Goal: Information Seeking & Learning: Learn about a topic

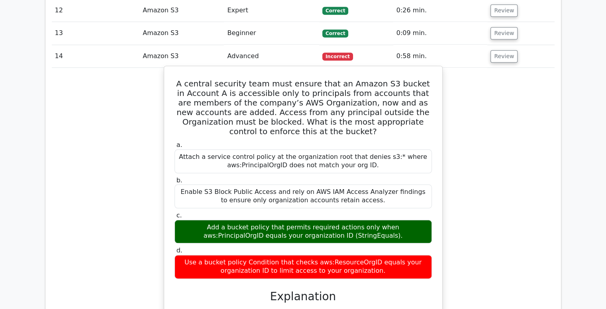
click at [236, 150] on div "Attach a service control policy at the organization root that denies s3:* where…" at bounding box center [304, 162] width 258 height 24
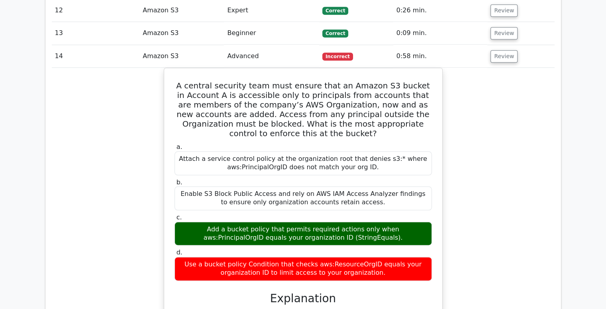
click at [483, 208] on div "A central security team must ensure that an Amazon S3 bucket in Account A is ac…" at bounding box center [303, 277] width 503 height 419
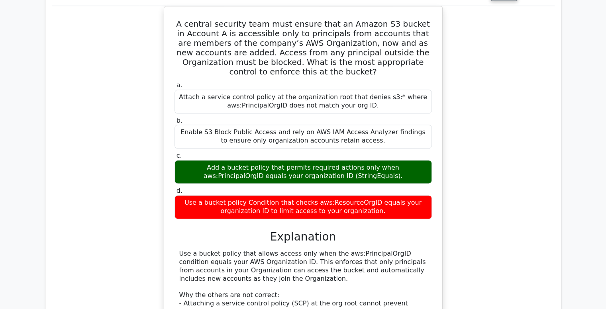
scroll to position [807, 0]
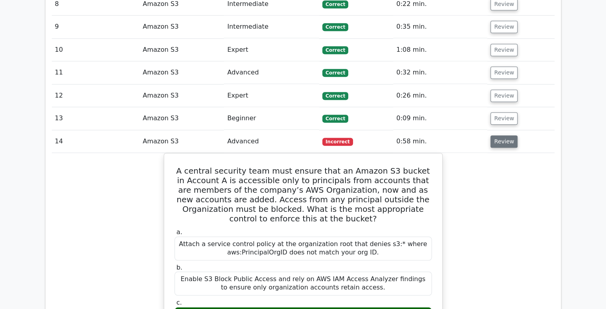
click at [498, 136] on button "Review" at bounding box center [504, 142] width 27 height 12
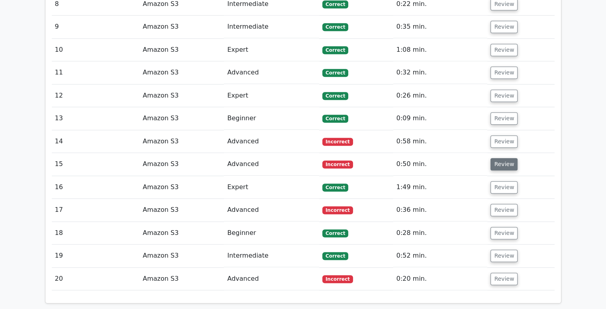
click at [499, 158] on button "Review" at bounding box center [504, 164] width 27 height 12
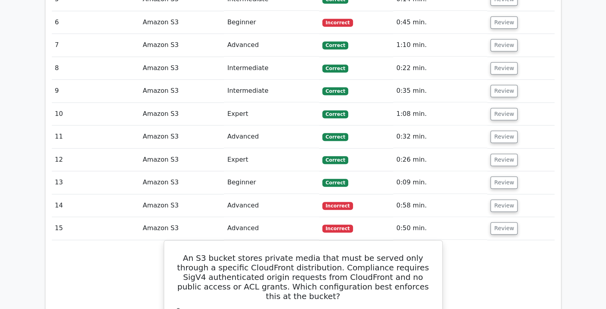
scroll to position [793, 0]
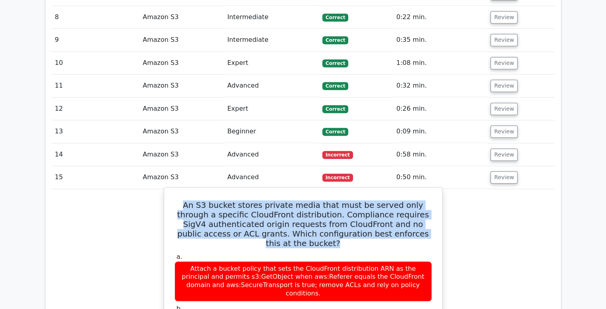
drag, startPoint x: 177, startPoint y: 163, endPoint x: 424, endPoint y: 194, distance: 249.2
click at [424, 201] on h5 "An S3 bucket stores private media that must be served only through a specific C…" at bounding box center [303, 225] width 259 height 48
copy h5 "An S3 bucket stores private media that must be served only through a specific C…"
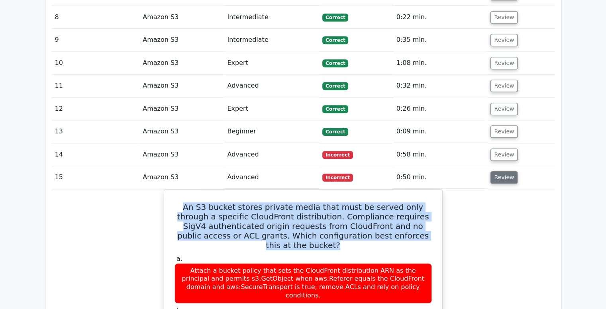
click at [500, 171] on button "Review" at bounding box center [504, 177] width 27 height 12
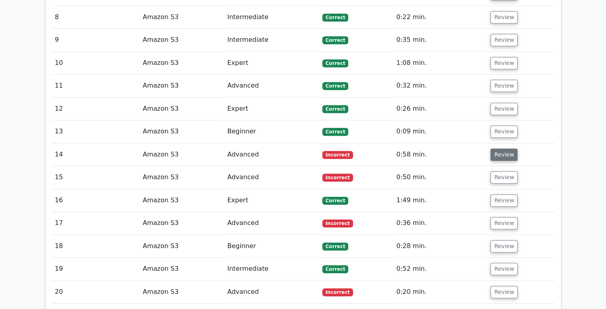
click at [495, 149] on button "Review" at bounding box center [504, 155] width 27 height 12
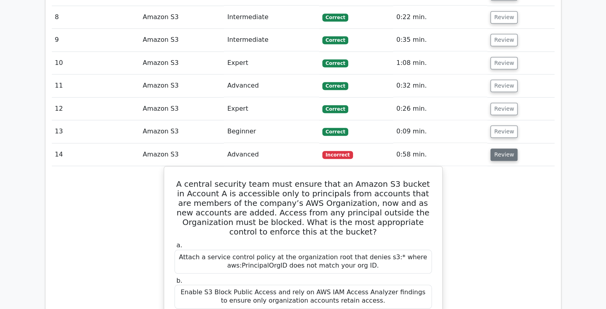
click at [503, 149] on button "Review" at bounding box center [504, 155] width 27 height 12
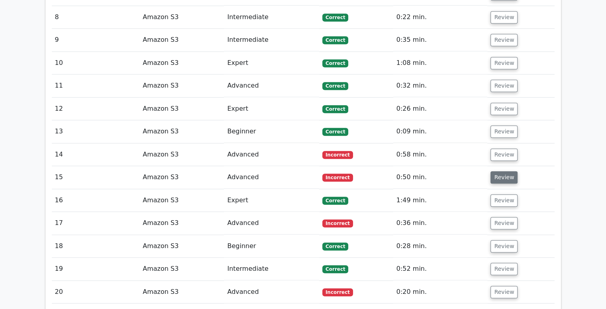
click at [499, 171] on button "Review" at bounding box center [504, 177] width 27 height 12
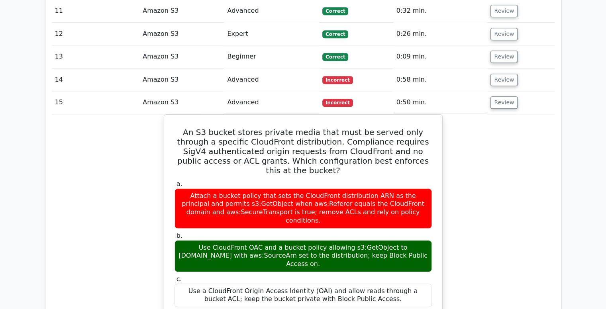
scroll to position [864, 0]
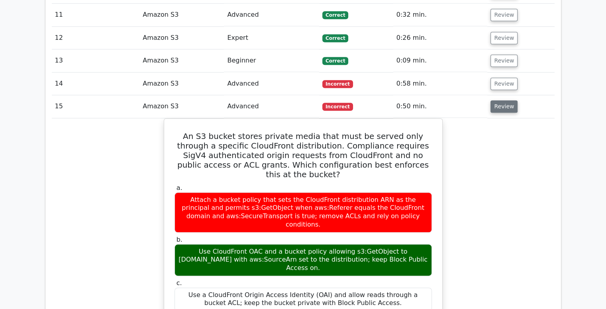
click at [496, 100] on button "Review" at bounding box center [504, 106] width 27 height 12
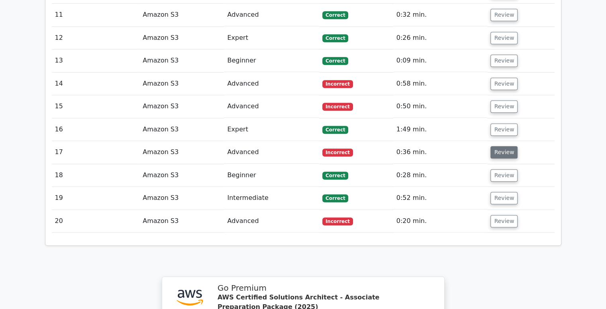
click at [501, 146] on button "Review" at bounding box center [504, 152] width 27 height 12
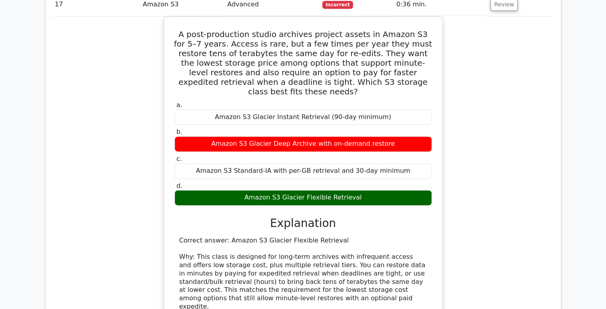
scroll to position [902, 0]
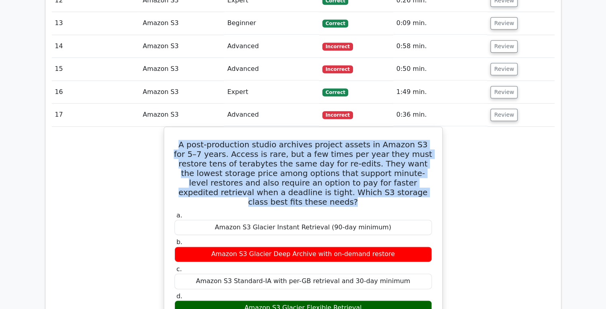
drag, startPoint x: 389, startPoint y: 149, endPoint x: 159, endPoint y: 99, distance: 234.9
copy h5 "A post-production studio archives project assets in Amazon S3 for 5–7 years. Ac…"
click at [494, 109] on button "Review" at bounding box center [504, 115] width 27 height 12
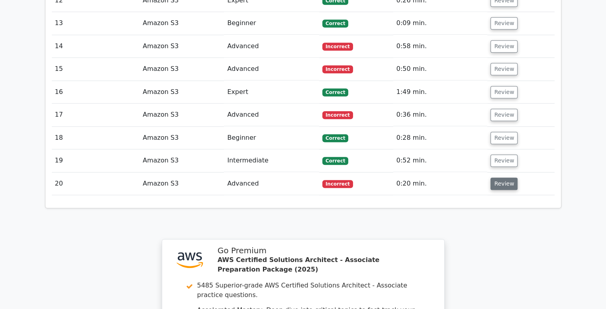
click at [496, 178] on button "Review" at bounding box center [504, 184] width 27 height 12
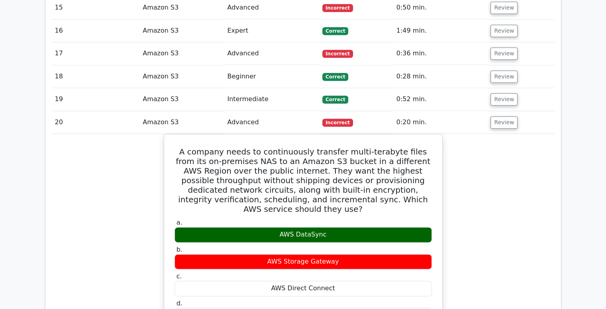
scroll to position [975, 0]
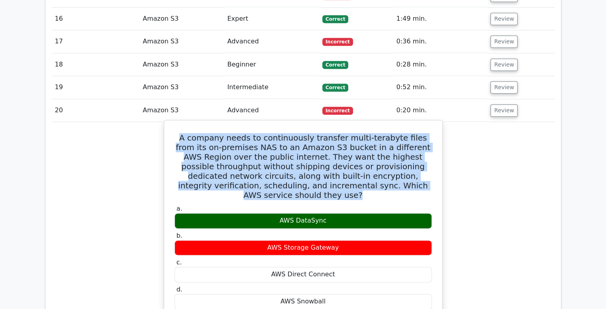
drag, startPoint x: 403, startPoint y: 149, endPoint x: 172, endPoint y: 94, distance: 237.1
click at [172, 124] on div "A company needs to continuously transfer multi-terabyte files from its on-premi…" at bounding box center [303, 292] width 272 height 337
copy h5 "A company needs to continuously transfer multi-terabyte files from its on-premi…"
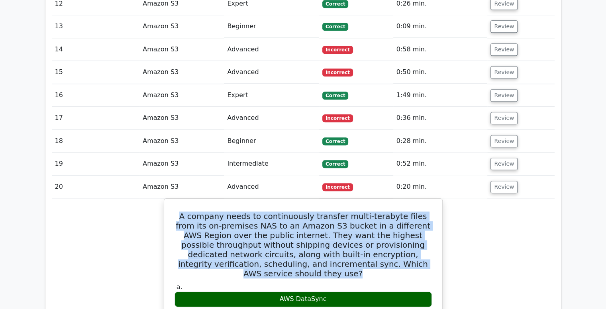
scroll to position [887, 0]
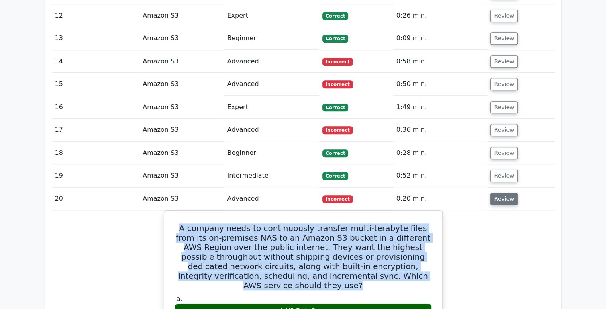
click at [503, 193] on button "Review" at bounding box center [504, 199] width 27 height 12
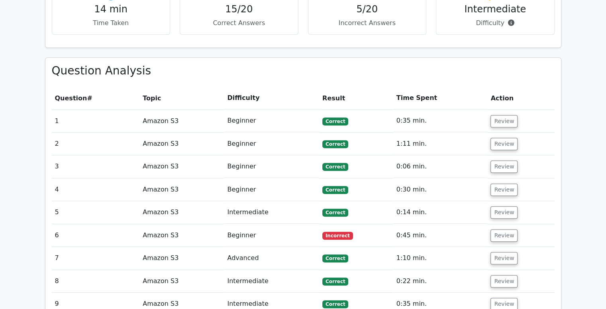
scroll to position [533, 0]
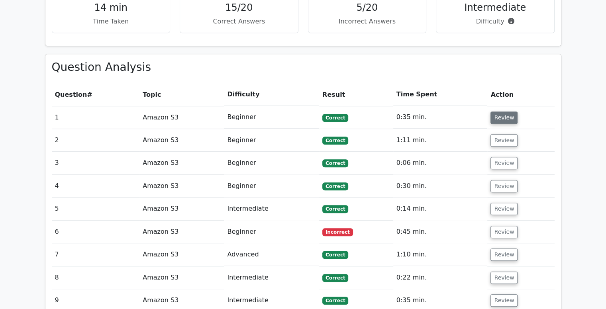
click at [494, 112] on button "Review" at bounding box center [504, 118] width 27 height 12
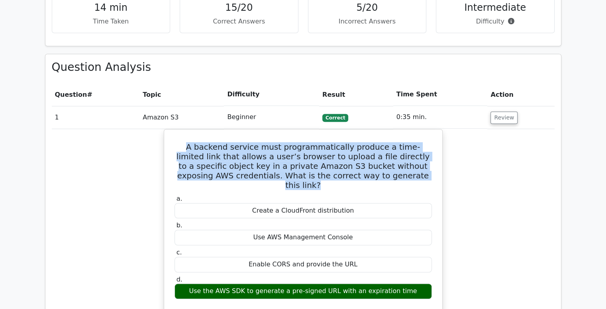
drag, startPoint x: 178, startPoint y: 108, endPoint x: 443, endPoint y: 138, distance: 266.4
click at [443, 138] on div "A backend service must programmatically produce a time-limited link that allows…" at bounding box center [303, 292] width 503 height 327
copy h5 "A backend service must programmatically produce a time-limited link that allows…"
click at [504, 112] on button "Review" at bounding box center [504, 118] width 27 height 12
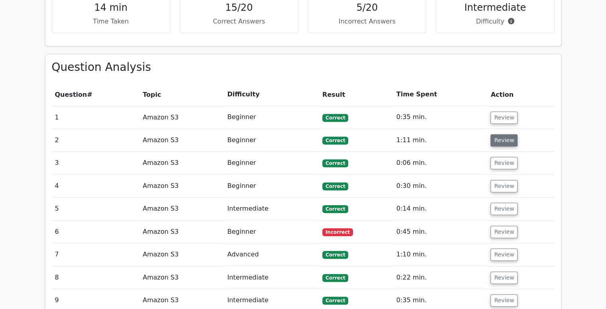
click at [502, 134] on button "Review" at bounding box center [504, 140] width 27 height 12
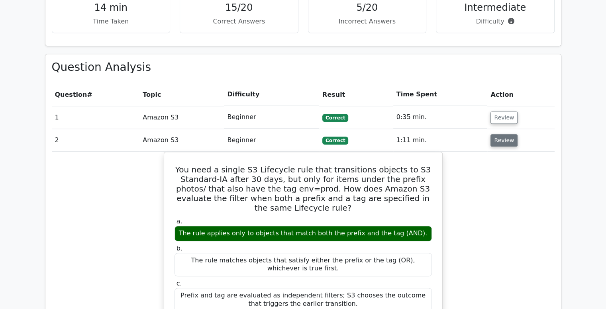
click at [502, 134] on button "Review" at bounding box center [504, 140] width 27 height 12
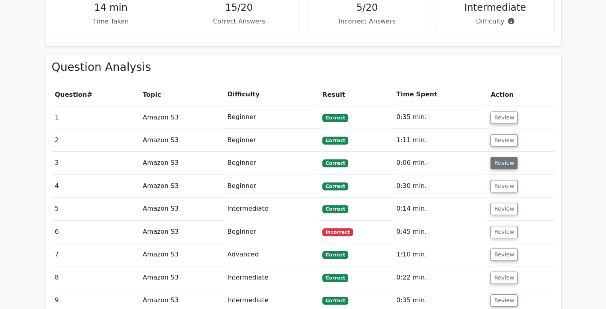
click at [502, 157] on button "Review" at bounding box center [504, 163] width 27 height 12
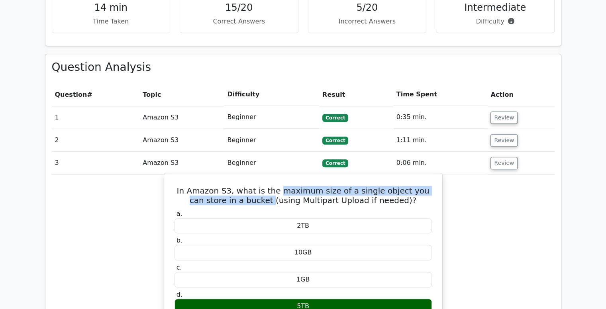
drag, startPoint x: 278, startPoint y: 151, endPoint x: 269, endPoint y: 166, distance: 17.5
copy h5 "maximum size of a single object you can store in a bucket"
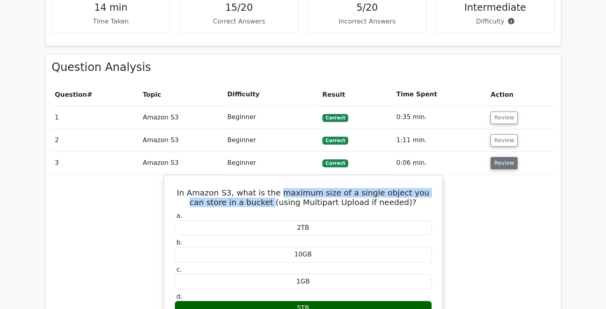
click at [502, 157] on button "Review" at bounding box center [504, 163] width 27 height 12
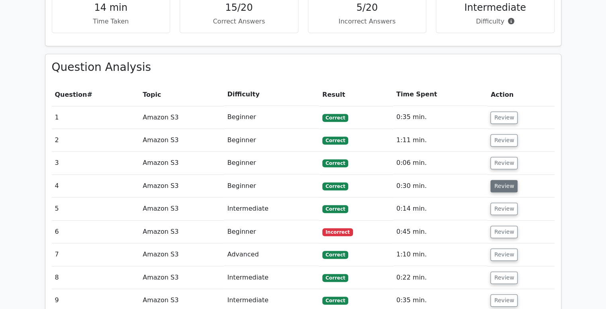
click at [500, 180] on button "Review" at bounding box center [504, 186] width 27 height 12
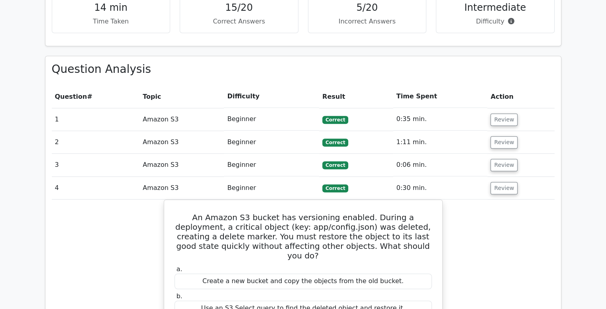
scroll to position [656, 0]
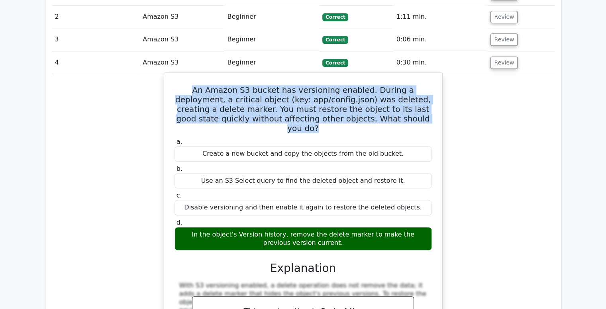
drag, startPoint x: 178, startPoint y: 50, endPoint x: 401, endPoint y: 80, distance: 224.9
click at [401, 85] on h5 "An Amazon S3 bucket has versioning enabled. During a deployment, a critical obj…" at bounding box center [303, 109] width 259 height 48
copy h5 "An Amazon S3 bucket has versioning enabled. During a deployment, a critical obj…"
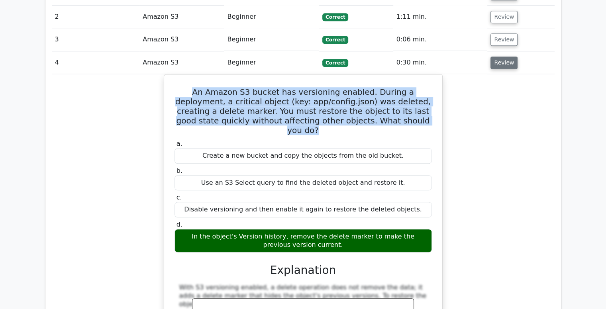
click at [506, 57] on button "Review" at bounding box center [504, 63] width 27 height 12
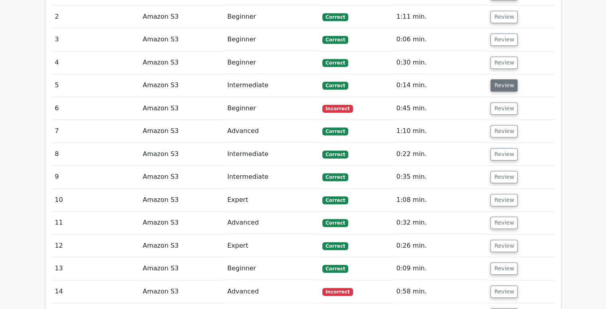
click at [502, 79] on button "Review" at bounding box center [504, 85] width 27 height 12
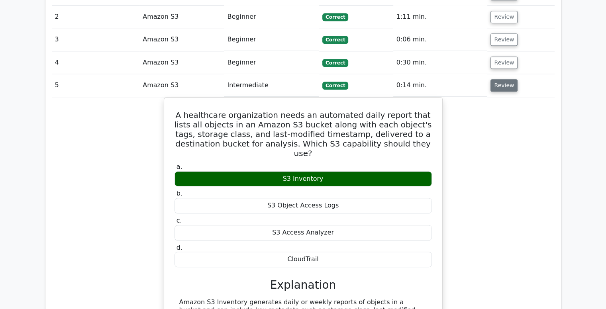
click at [502, 79] on button "Review" at bounding box center [504, 85] width 27 height 12
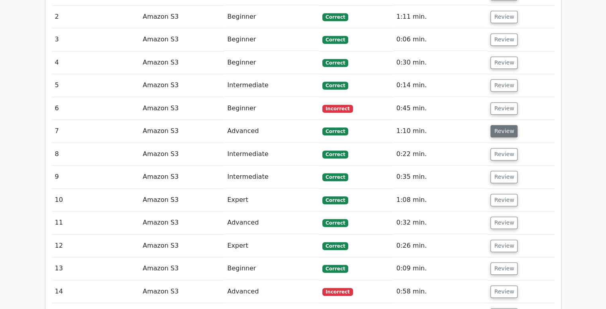
click at [504, 125] on button "Review" at bounding box center [504, 131] width 27 height 12
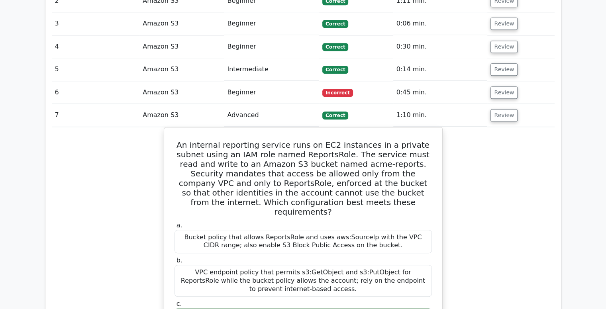
scroll to position [720, 0]
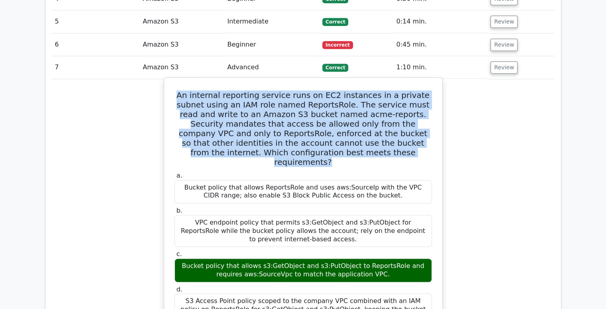
drag, startPoint x: 333, startPoint y: 114, endPoint x: 171, endPoint y: 56, distance: 171.9
copy h5 "An internal reporting service runs on EC2 instances in a private subnet using a…"
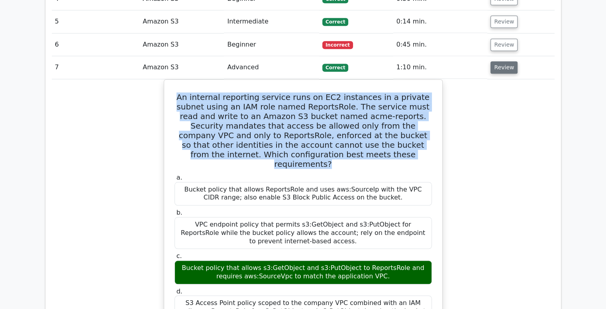
click at [500, 61] on button "Review" at bounding box center [504, 67] width 27 height 12
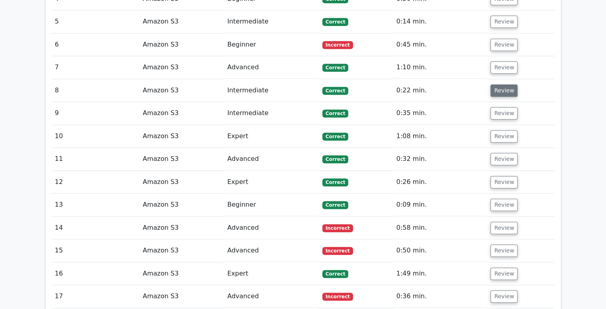
click at [502, 85] on button "Review" at bounding box center [504, 91] width 27 height 12
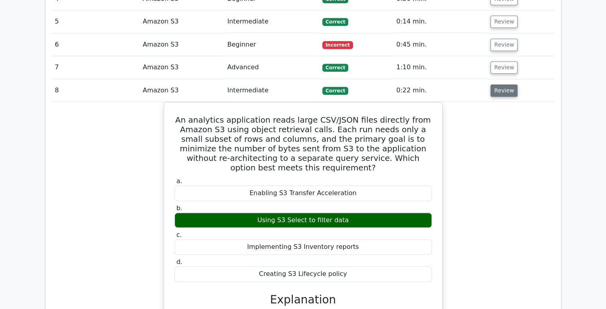
click at [503, 85] on button "Review" at bounding box center [504, 91] width 27 height 12
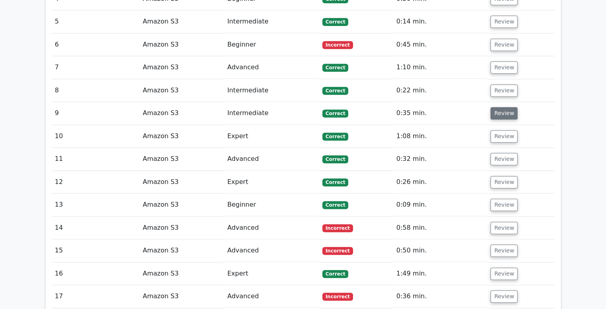
click at [502, 107] on button "Review" at bounding box center [504, 113] width 27 height 12
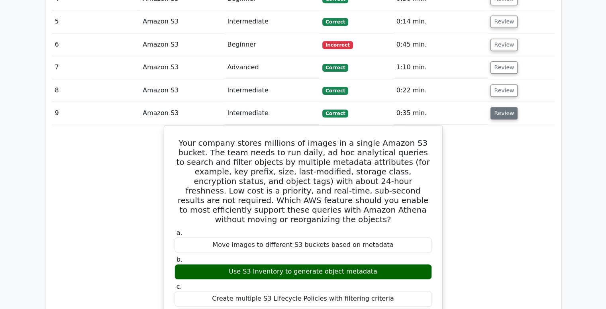
click at [502, 107] on button "Review" at bounding box center [504, 113] width 27 height 12
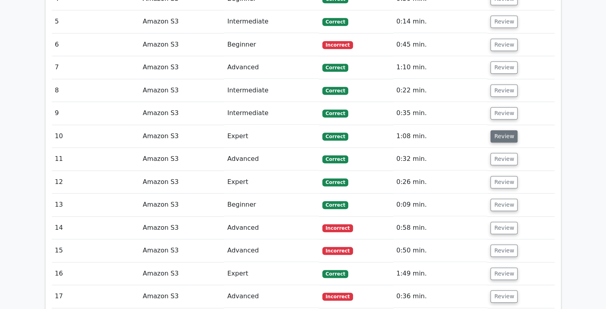
click at [502, 130] on button "Review" at bounding box center [504, 136] width 27 height 12
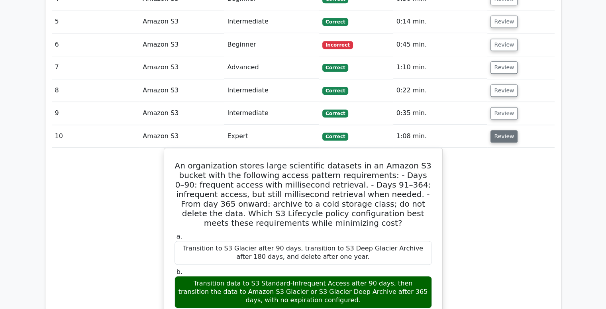
click at [502, 130] on button "Review" at bounding box center [504, 136] width 27 height 12
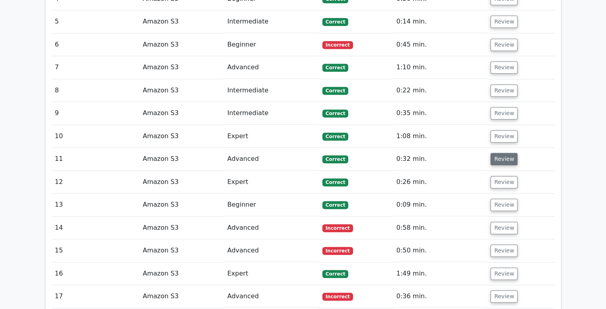
click at [504, 153] on button "Review" at bounding box center [504, 159] width 27 height 12
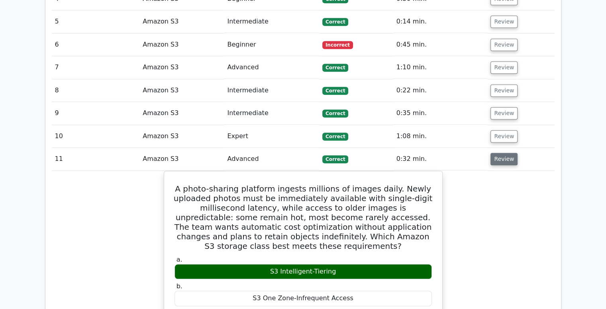
click at [504, 153] on button "Review" at bounding box center [504, 159] width 27 height 12
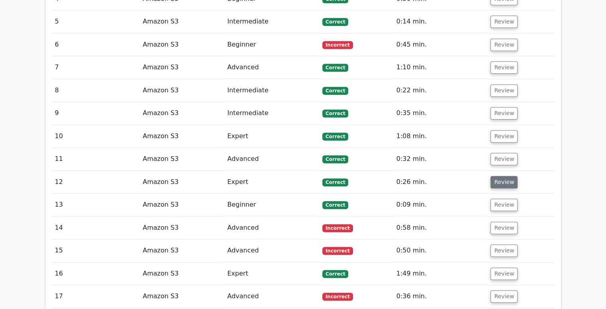
click at [504, 176] on button "Review" at bounding box center [504, 182] width 27 height 12
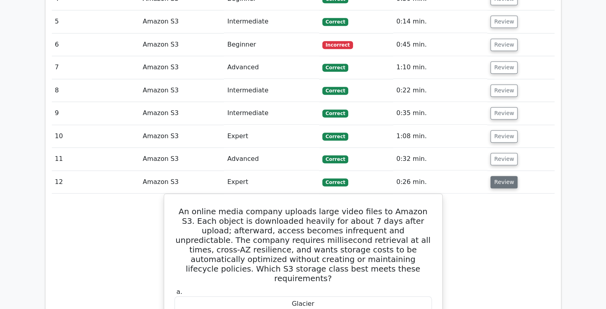
click at [504, 176] on button "Review" at bounding box center [504, 182] width 27 height 12
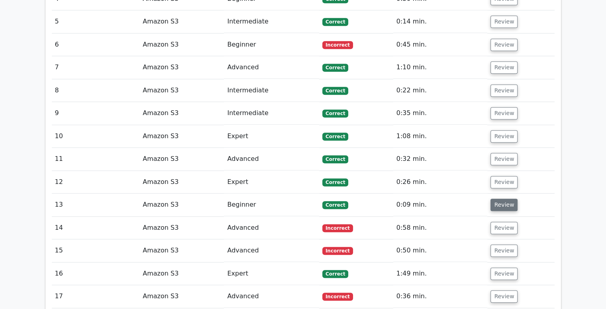
click at [502, 199] on button "Review" at bounding box center [504, 205] width 27 height 12
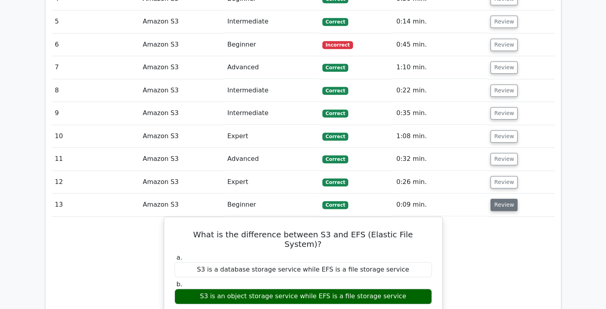
click at [502, 199] on button "Review" at bounding box center [504, 205] width 27 height 12
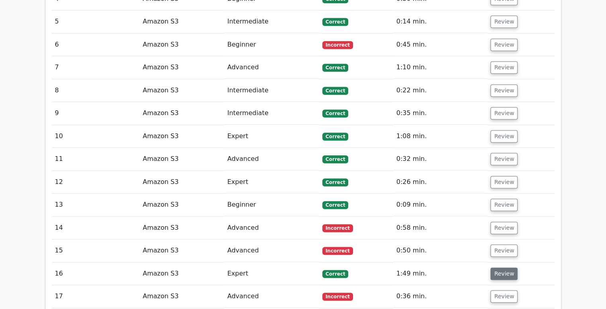
click at [504, 268] on button "Review" at bounding box center [504, 274] width 27 height 12
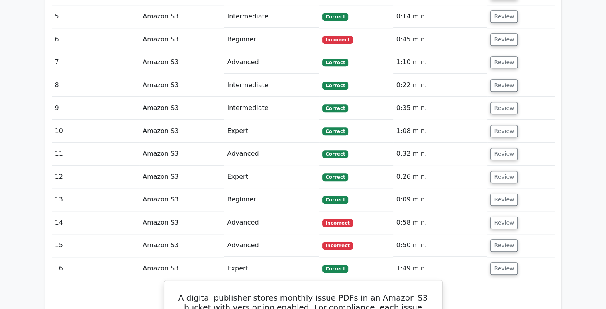
scroll to position [684, 0]
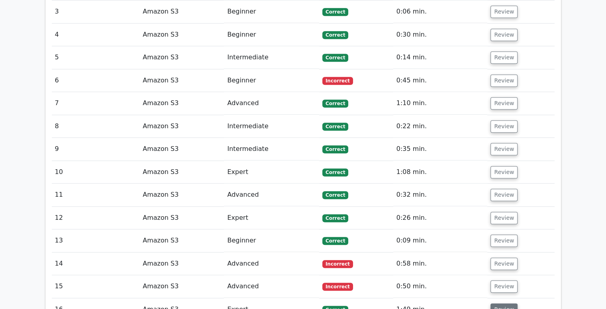
click at [503, 304] on button "Review" at bounding box center [504, 310] width 27 height 12
click at [492, 166] on button "Review" at bounding box center [504, 172] width 27 height 12
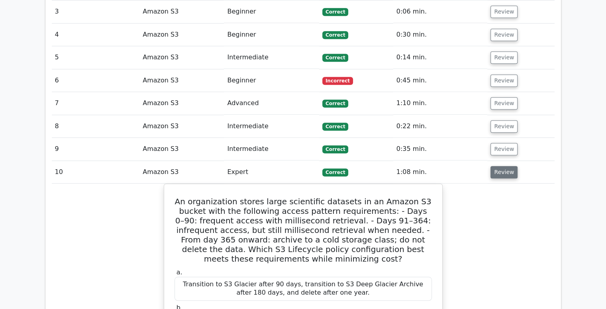
click at [492, 166] on button "Review" at bounding box center [504, 172] width 27 height 12
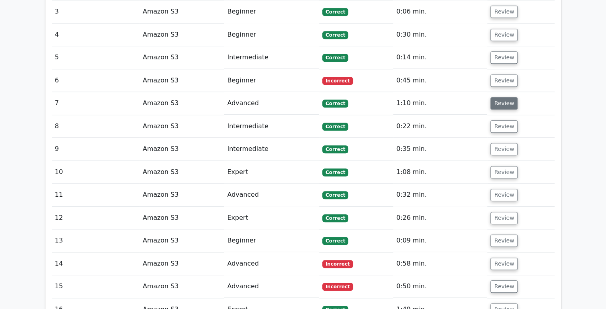
click at [498, 97] on button "Review" at bounding box center [504, 103] width 27 height 12
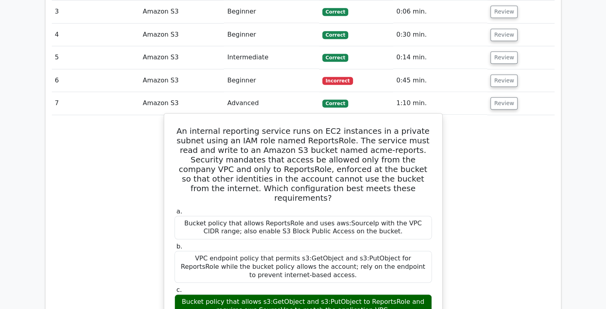
click at [335, 295] on div "Bucket policy that allows s3:GetObject and s3:PutObject to ReportsRole and requ…" at bounding box center [304, 307] width 258 height 24
drag, startPoint x: 368, startPoint y: 264, endPoint x: 183, endPoint y: 251, distance: 185.4
click at [183, 295] on div "Bucket policy that allows s3:GetObject and s3:PutObject to ReportsRole and requ…" at bounding box center [304, 307] width 258 height 24
copy div "ucket policy that allows s3:GetObject and s3:PutObject to ReportsRole and requi…"
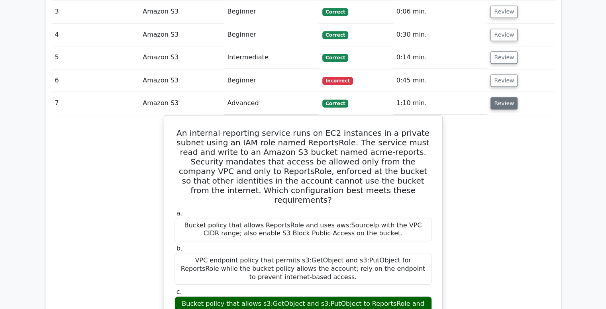
click at [503, 97] on button "Review" at bounding box center [504, 103] width 27 height 12
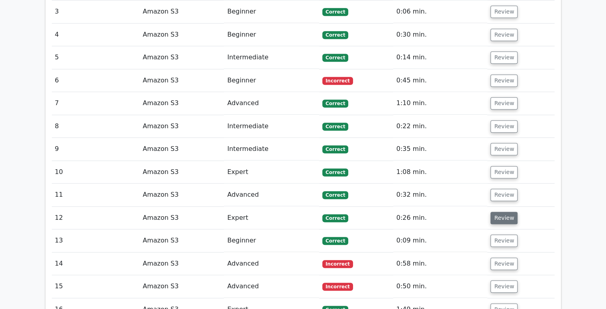
click at [502, 212] on button "Review" at bounding box center [504, 218] width 27 height 12
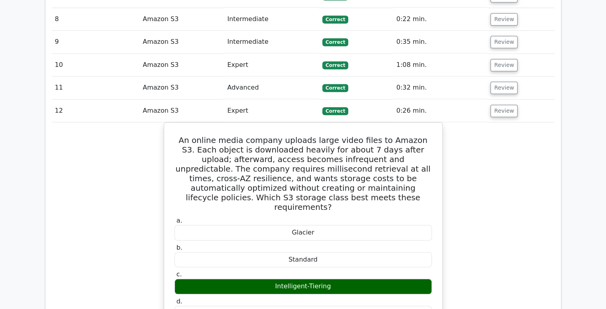
scroll to position [797, 0]
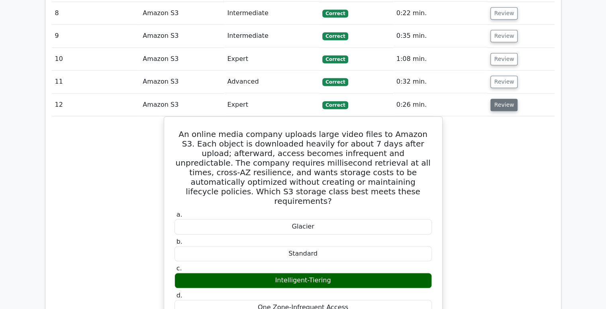
click at [499, 99] on button "Review" at bounding box center [504, 105] width 27 height 12
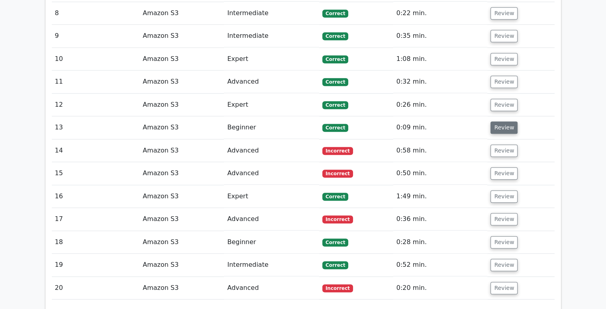
click at [504, 122] on button "Review" at bounding box center [504, 128] width 27 height 12
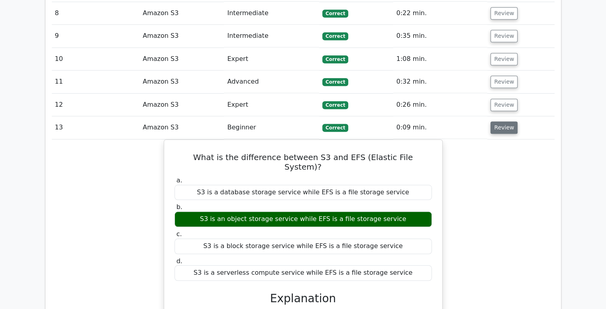
click at [504, 122] on button "Review" at bounding box center [504, 128] width 27 height 12
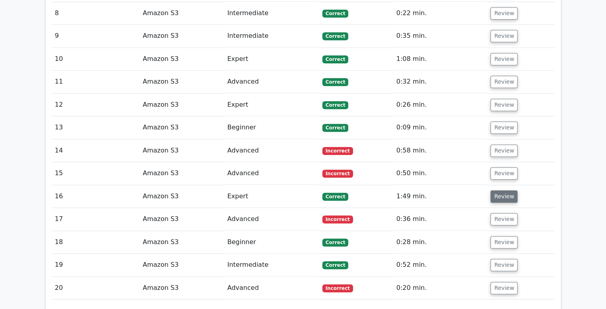
click at [499, 191] on button "Review" at bounding box center [504, 197] width 27 height 12
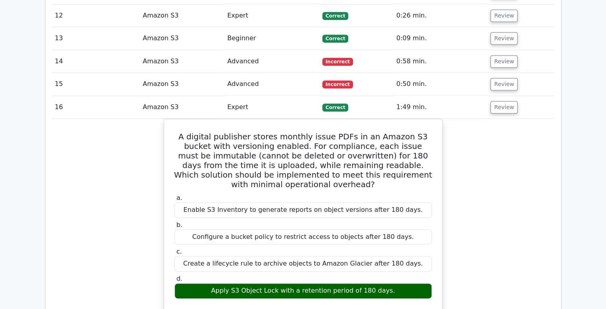
scroll to position [906, 0]
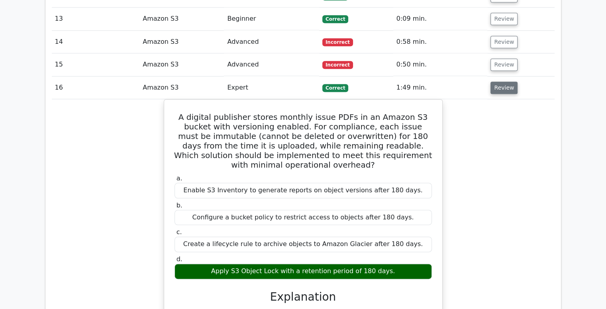
click at [499, 82] on button "Review" at bounding box center [504, 88] width 27 height 12
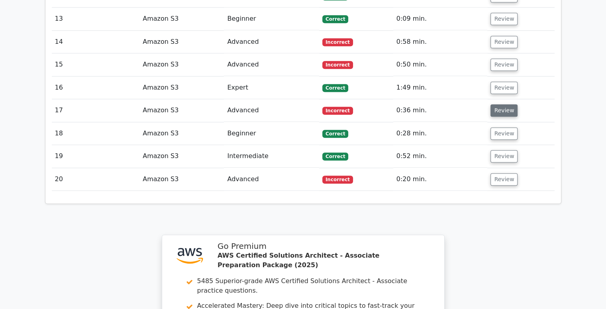
click at [499, 104] on button "Review" at bounding box center [504, 110] width 27 height 12
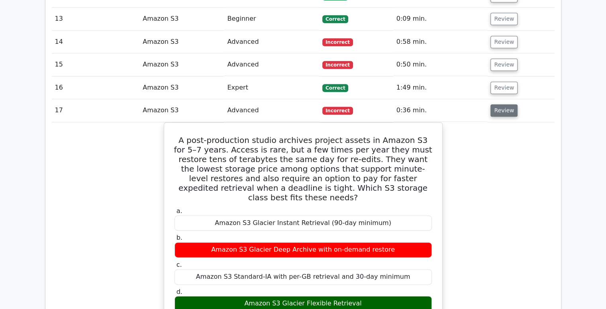
click at [499, 104] on button "Review" at bounding box center [504, 110] width 27 height 12
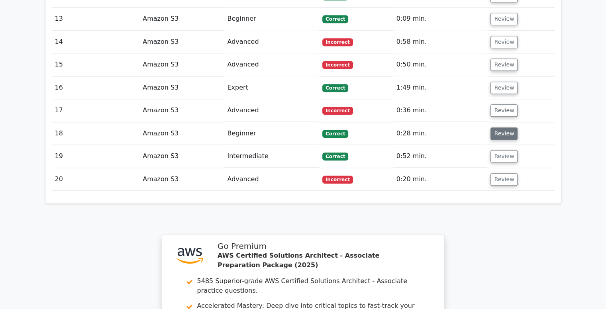
click at [502, 128] on button "Review" at bounding box center [504, 134] width 27 height 12
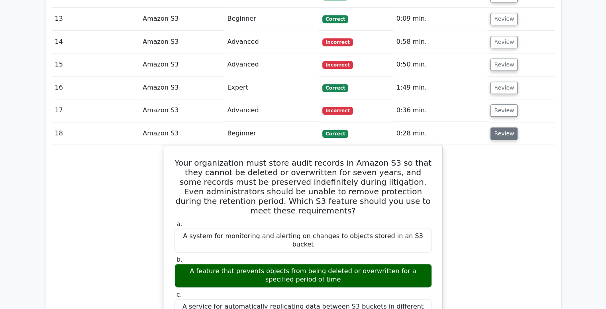
click at [502, 128] on button "Review" at bounding box center [504, 134] width 27 height 12
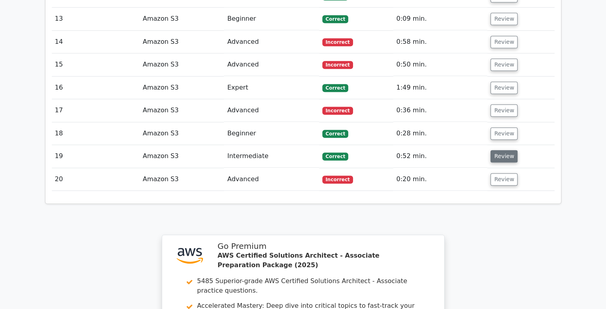
click at [503, 150] on button "Review" at bounding box center [504, 156] width 27 height 12
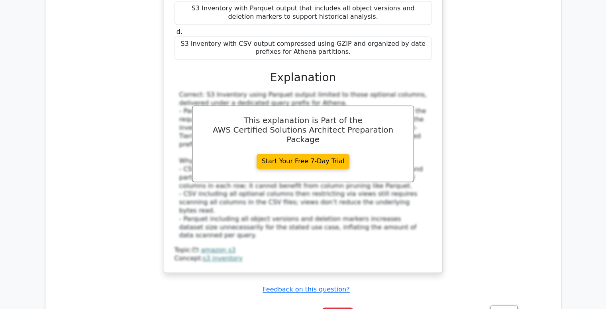
scroll to position [1366, 0]
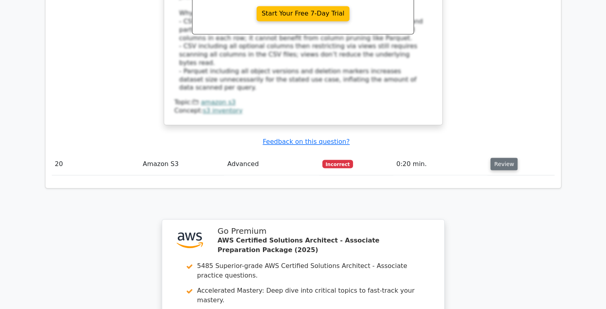
click at [502, 158] on button "Review" at bounding box center [504, 164] width 27 height 12
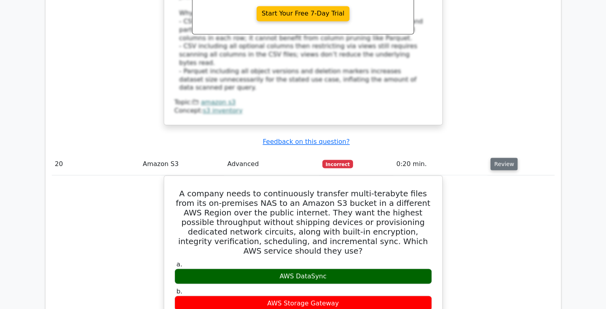
click at [500, 158] on button "Review" at bounding box center [504, 164] width 27 height 12
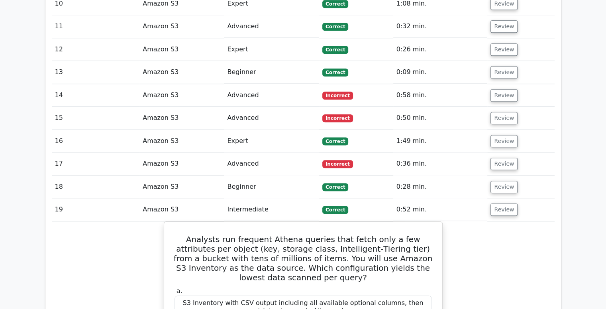
scroll to position [848, 0]
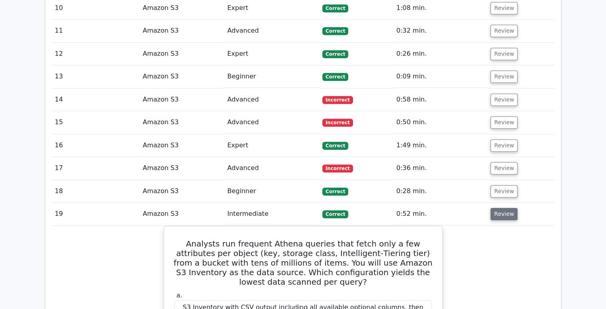
click at [502, 208] on button "Review" at bounding box center [504, 214] width 27 height 12
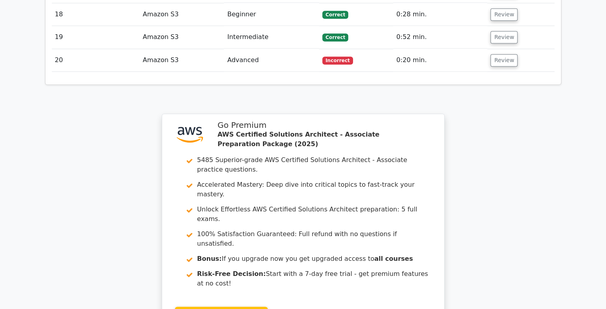
scroll to position [1130, 0]
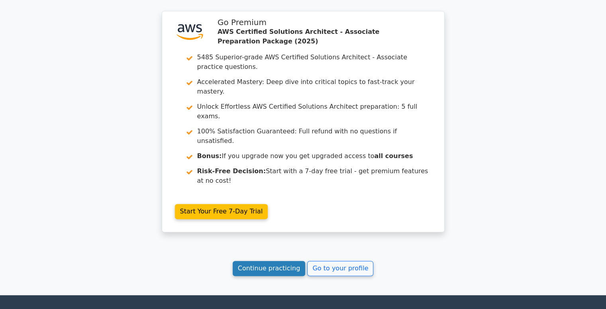
click at [284, 261] on link "Continue practicing" at bounding box center [269, 268] width 73 height 15
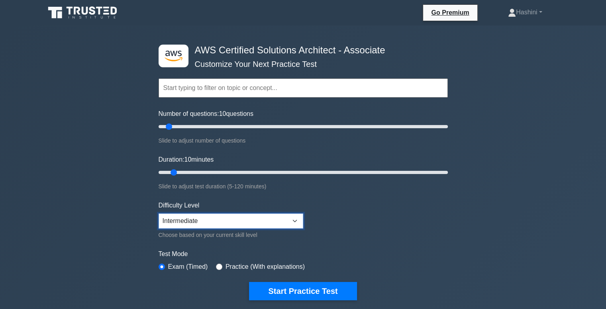
click at [195, 217] on select "Beginner Intermediate Expert" at bounding box center [231, 221] width 145 height 15
select select "expert"
click at [159, 214] on select "Beginner Intermediate Expert" at bounding box center [231, 221] width 145 height 15
drag, startPoint x: 169, startPoint y: 125, endPoint x: 191, endPoint y: 126, distance: 21.6
type input "25"
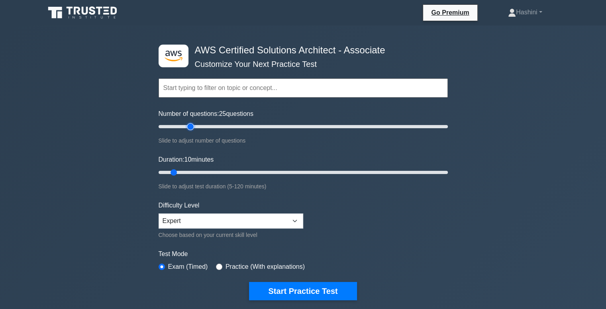
click at [191, 126] on input "Number of questions: 25 questions" at bounding box center [303, 127] width 289 height 10
drag, startPoint x: 172, startPoint y: 173, endPoint x: 206, endPoint y: 171, distance: 33.6
type input "25"
click at [206, 171] on input "Duration: 25 minutes" at bounding box center [303, 173] width 289 height 10
click at [206, 93] on input "text" at bounding box center [303, 88] width 289 height 19
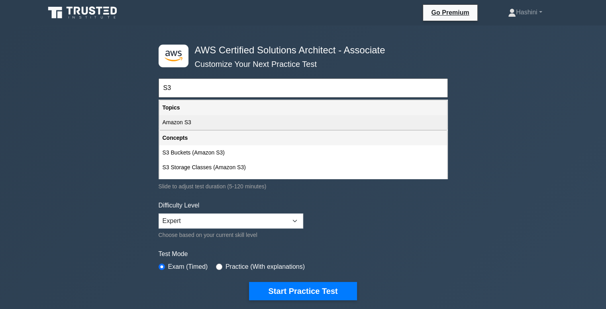
click at [202, 119] on div "Amazon S3" at bounding box center [303, 122] width 288 height 15
type input "Amazon S3"
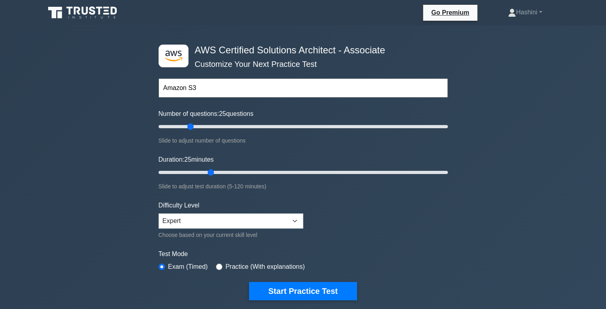
click at [239, 84] on input "Amazon S3" at bounding box center [303, 88] width 289 height 19
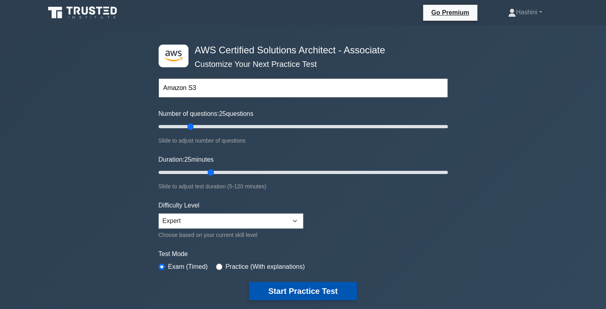
click at [281, 292] on button "Start Practice Test" at bounding box center [303, 291] width 108 height 18
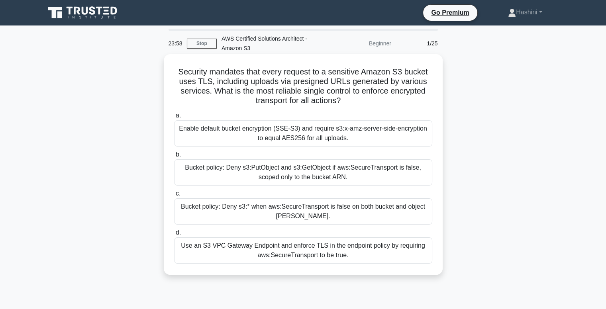
click at [345, 134] on div "Enable default bucket encryption (SSE-S3) and require s3:x-amz-server-side-encr…" at bounding box center [303, 133] width 258 height 26
click at [174, 118] on input "a. Enable default bucket encryption (SSE-S3) and require s3:x-amz-server-side-e…" at bounding box center [174, 115] width 0 height 5
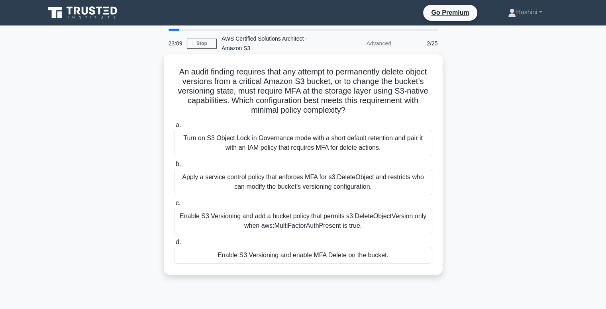
click at [315, 255] on div "Enable S3 Versioning and enable MFA Delete on the bucket." at bounding box center [303, 255] width 258 height 17
click at [174, 245] on input "d. Enable S3 Versioning and enable MFA Delete on the bucket." at bounding box center [174, 242] width 0 height 5
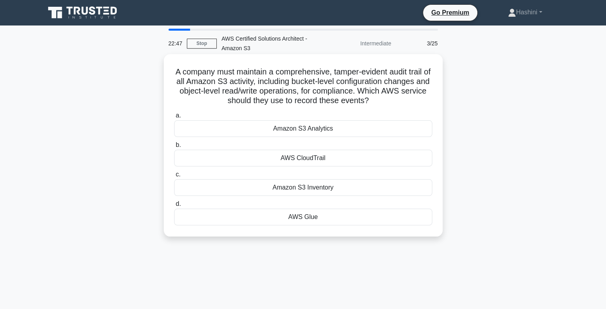
click at [317, 188] on div "Amazon S3 Inventory" at bounding box center [303, 187] width 258 height 17
click at [174, 177] on input "c. Amazon S3 Inventory" at bounding box center [174, 174] width 0 height 5
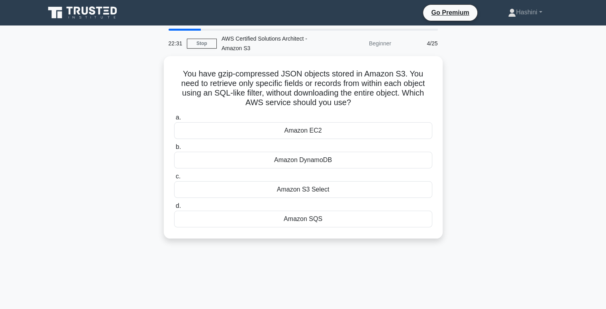
click at [317, 188] on div "Amazon S3 Select" at bounding box center [303, 189] width 258 height 17
click at [174, 179] on input "c. Amazon S3 Select" at bounding box center [174, 176] width 0 height 5
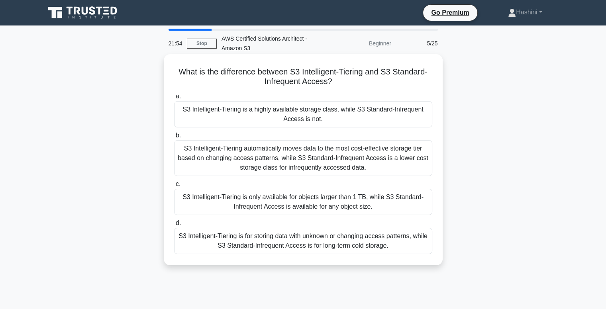
click at [324, 159] on div "S3 Intelligent-Tiering automatically moves data to the most cost-effective stor…" at bounding box center [303, 158] width 258 height 36
click at [174, 138] on input "b. S3 Intelligent-Tiering automatically moves data to the most cost-effective s…" at bounding box center [174, 135] width 0 height 5
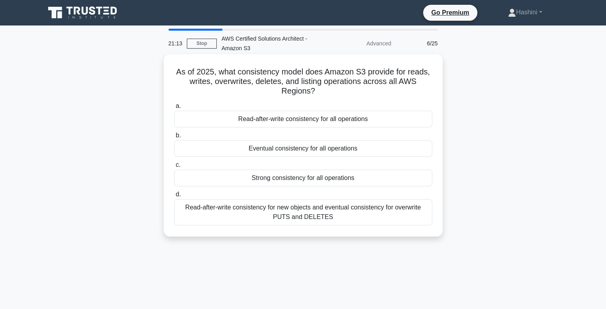
click at [317, 146] on div "Eventual consistency for all operations" at bounding box center [303, 148] width 258 height 17
click at [174, 138] on input "b. Eventual consistency for all operations" at bounding box center [174, 135] width 0 height 5
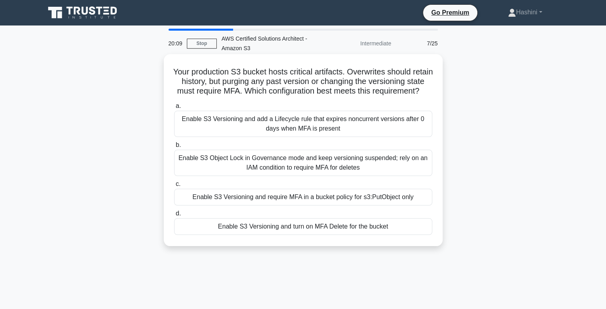
click at [358, 235] on div "Enable S3 Versioning and turn on MFA Delete for the bucket" at bounding box center [303, 227] width 258 height 17
click at [174, 217] on input "d. Enable S3 Versioning and turn on MFA Delete for the bucket" at bounding box center [174, 213] width 0 height 5
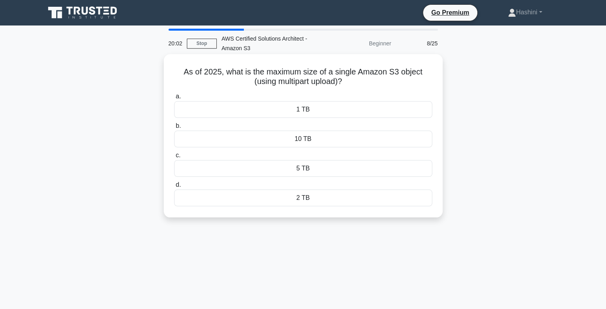
click at [306, 166] on div "5 TB" at bounding box center [303, 168] width 258 height 17
click at [174, 158] on input "c. 5 TB" at bounding box center [174, 155] width 0 height 5
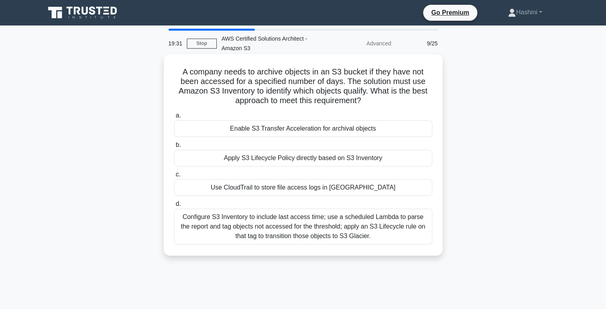
click at [307, 160] on div "Apply S3 Lifecycle Policy directly based on S3 Inventory" at bounding box center [303, 158] width 258 height 17
click at [174, 148] on input "b. Apply S3 Lifecycle Policy directly based on S3 Inventory" at bounding box center [174, 145] width 0 height 5
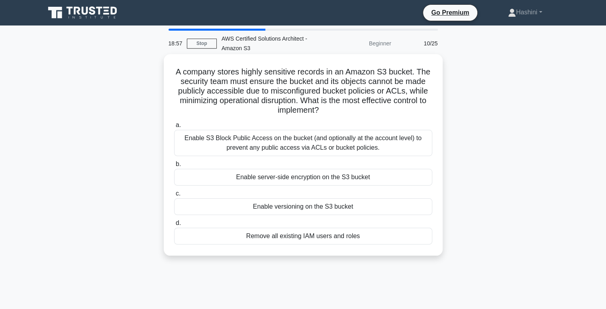
click at [305, 151] on div "Enable S3 Block Public Access on the bucket (and optionally at the account leve…" at bounding box center [303, 143] width 258 height 26
click at [174, 128] on input "a. Enable S3 Block Public Access on the bucket (and optionally at the account l…" at bounding box center [174, 125] width 0 height 5
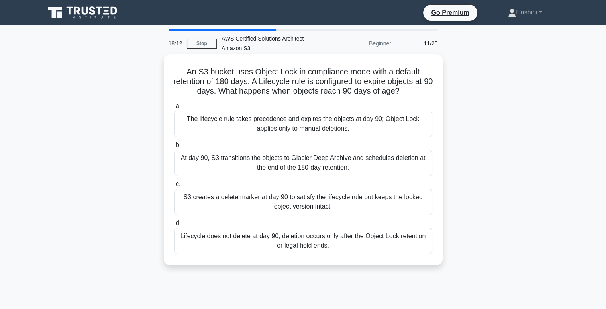
click at [309, 242] on div "Lifecycle does not delete at day 90; deletion occurs only after the Object Lock…" at bounding box center [303, 241] width 258 height 26
click at [174, 226] on input "d. Lifecycle does not delete at day 90; deletion occurs only after the Object L…" at bounding box center [174, 223] width 0 height 5
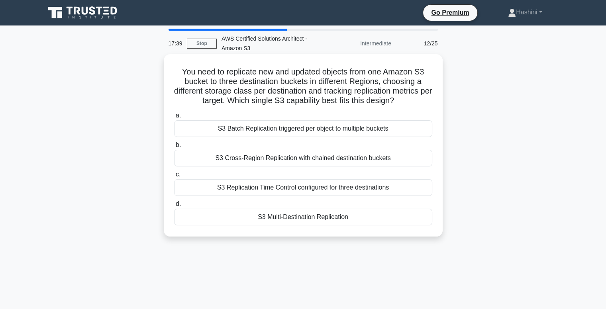
click at [301, 156] on div "S3 Cross-Region Replication with chained destination buckets" at bounding box center [303, 158] width 258 height 17
click at [174, 148] on input "b. S3 Cross-Region Replication with chained destination buckets" at bounding box center [174, 145] width 0 height 5
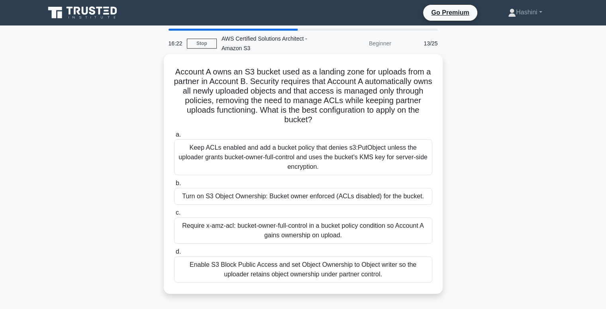
click at [278, 199] on div "Turn on S3 Object Ownership: Bucket owner enforced (ACLs disabled) for the buck…" at bounding box center [303, 196] width 258 height 17
click at [174, 186] on input "b. Turn on S3 Object Ownership: Bucket owner enforced (ACLs disabled) for the b…" at bounding box center [174, 183] width 0 height 5
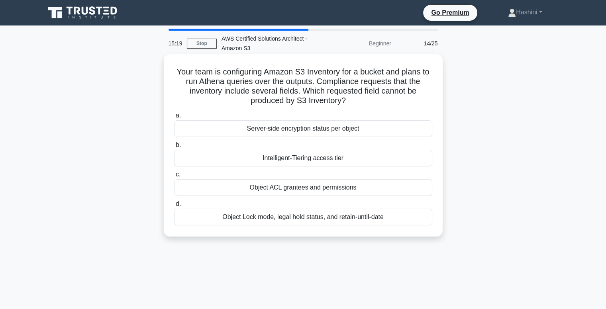
click at [289, 188] on div "Object ACL grantees and permissions" at bounding box center [303, 187] width 258 height 17
click at [174, 177] on input "c. Object ACL grantees and permissions" at bounding box center [174, 174] width 0 height 5
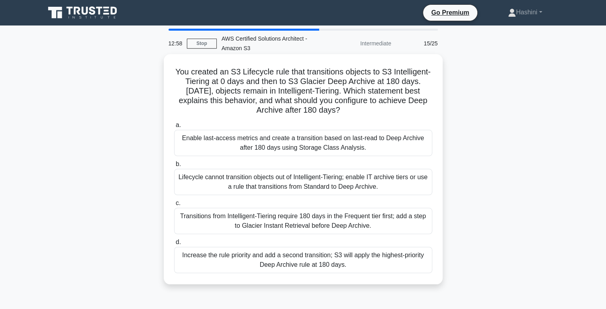
click at [330, 181] on div "Lifecycle cannot transition objects out of Intelligent-Tiering; enable IT archi…" at bounding box center [303, 182] width 258 height 26
click at [174, 167] on input "b. Lifecycle cannot transition objects out of Intelligent-Tiering; enable IT ar…" at bounding box center [174, 164] width 0 height 5
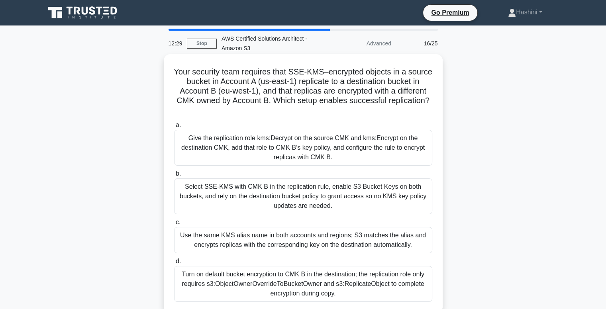
click at [348, 238] on div "Use the same KMS alias name in both accounts and regions; S3 matches the alias …" at bounding box center [303, 240] width 258 height 26
click at [174, 225] on input "c. Use the same KMS alias name in both accounts and regions; S3 matches the ali…" at bounding box center [174, 222] width 0 height 5
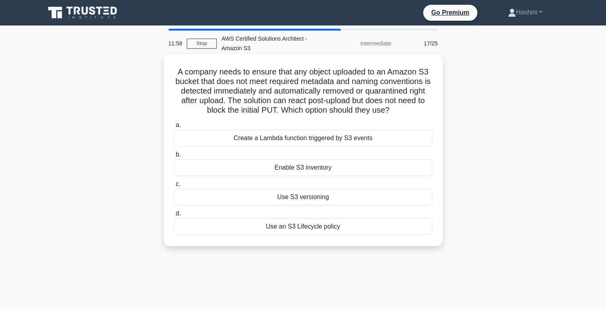
click at [358, 141] on div "Create a Lambda function triggered by S3 events" at bounding box center [303, 138] width 258 height 17
click at [174, 128] on input "a. Create a Lambda function triggered by S3 events" at bounding box center [174, 125] width 0 height 5
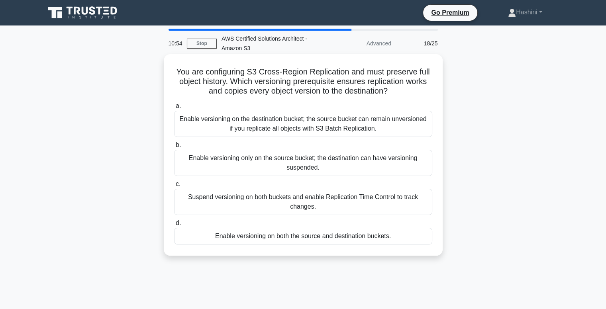
click at [367, 157] on div "Enable versioning only on the source bucket; the destination can have versionin…" at bounding box center [303, 163] width 258 height 26
click at [174, 148] on input "b. Enable versioning only on the source bucket; the destination can have versio…" at bounding box center [174, 145] width 0 height 5
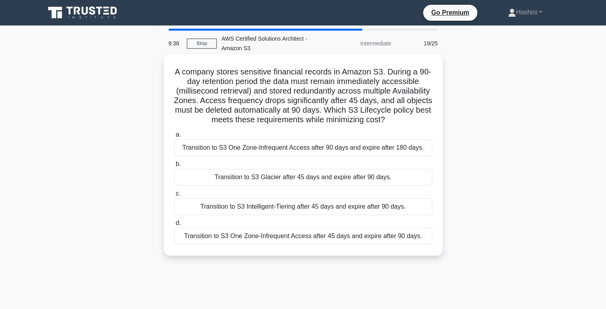
click at [359, 215] on div "Transition to S3 Intelligent-Tiering after 45 days and expire after 90 days." at bounding box center [303, 207] width 258 height 17
click at [174, 197] on input "c. Transition to S3 Intelligent-Tiering after 45 days and expire after 90 days." at bounding box center [174, 193] width 0 height 5
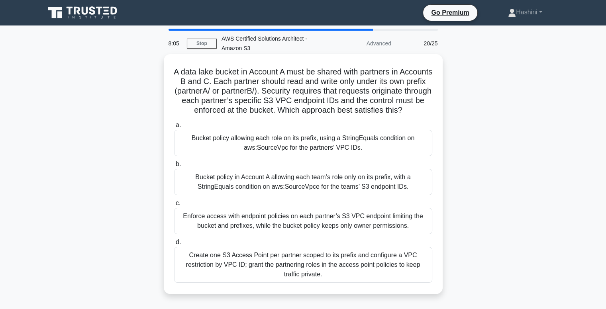
click at [340, 155] on div "Bucket policy allowing each role on its prefix, using a StringEquals condition …" at bounding box center [303, 143] width 258 height 26
click at [174, 128] on input "a. Bucket policy allowing each role on its prefix, using a StringEquals conditi…" at bounding box center [174, 125] width 0 height 5
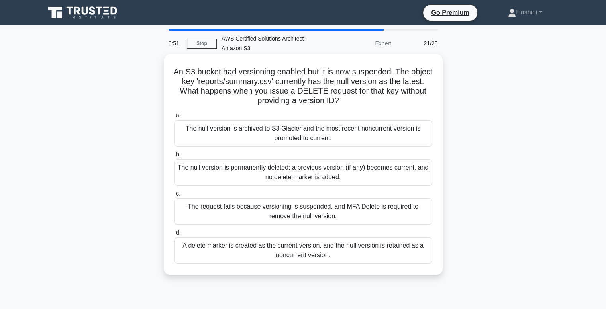
click at [348, 171] on div "The null version is permanently deleted; a previous version (if any) becomes cu…" at bounding box center [303, 172] width 258 height 26
click at [174, 157] on input "b. The null version is permanently deleted; a previous version (if any) becomes…" at bounding box center [174, 154] width 0 height 5
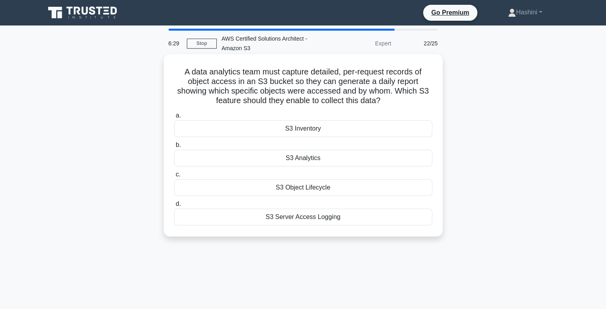
click at [332, 132] on div "S3 Inventory" at bounding box center [303, 128] width 258 height 17
click at [174, 118] on input "a. S3 Inventory" at bounding box center [174, 115] width 0 height 5
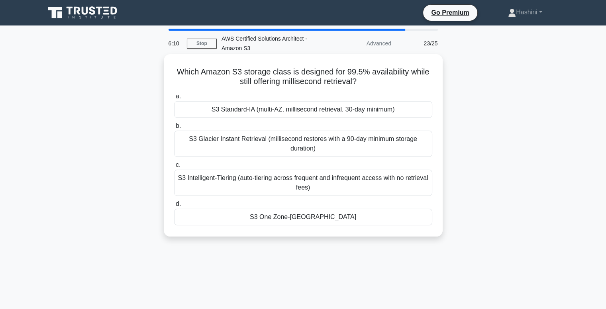
click at [323, 112] on div "S3 Standard-IA (multi-AZ, millisecond retrieval, 30-day minimum)" at bounding box center [303, 109] width 258 height 17
click at [174, 99] on input "a. S3 Standard-IA (multi-AZ, millisecond retrieval, 30-day minimum)" at bounding box center [174, 96] width 0 height 5
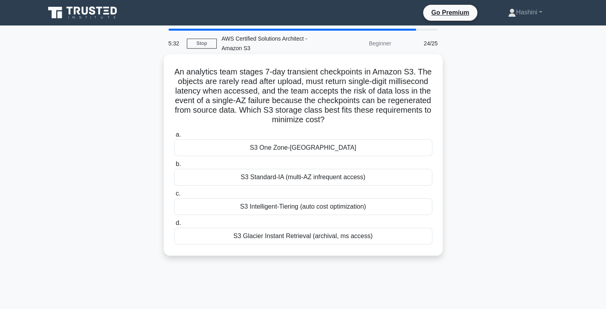
click at [395, 144] on div "S3 One Zone-IA" at bounding box center [303, 148] width 258 height 17
click at [174, 138] on input "a. S3 One Zone-IA" at bounding box center [174, 134] width 0 height 5
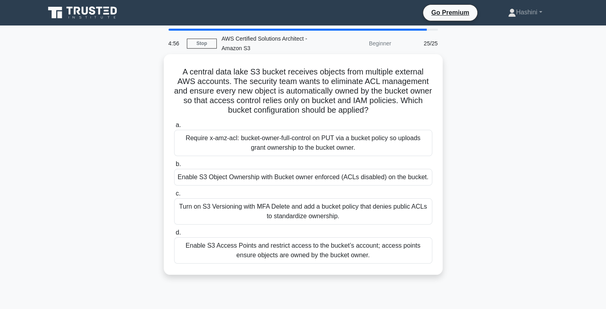
click at [346, 181] on div "Enable S3 Object Ownership with Bucket owner enforced (ACLs disabled) on the bu…" at bounding box center [303, 177] width 258 height 17
click at [174, 167] on input "b. Enable S3 Object Ownership with Bucket owner enforced (ACLs disabled) on the…" at bounding box center [174, 164] width 0 height 5
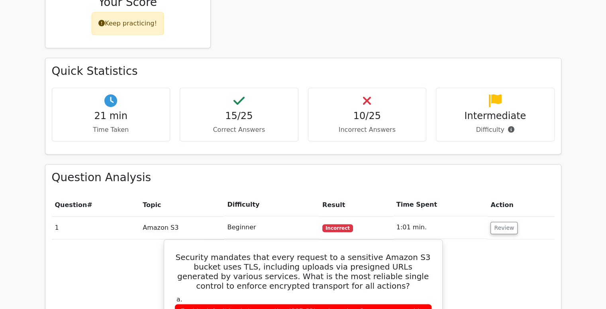
scroll to position [480, 0]
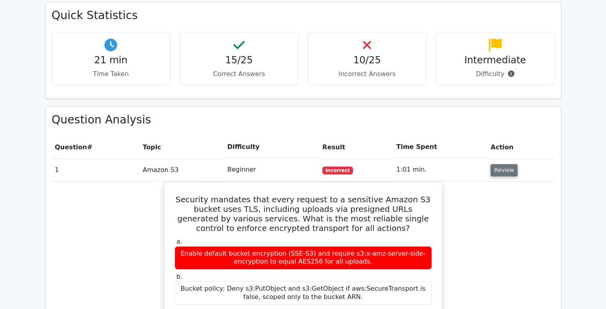
click at [506, 164] on button "Review" at bounding box center [504, 170] width 27 height 12
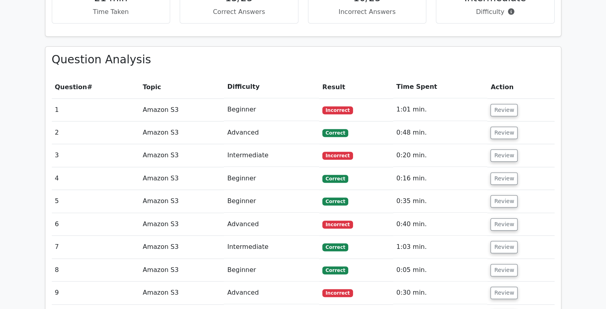
scroll to position [539, 0]
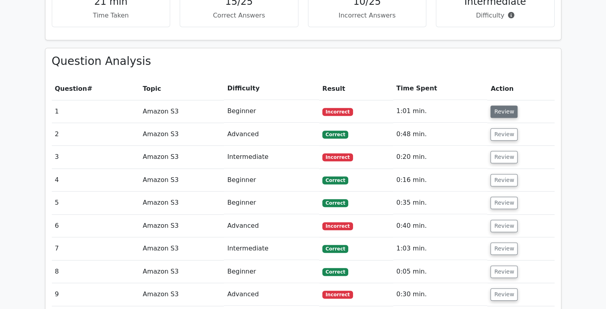
click at [502, 106] on button "Review" at bounding box center [504, 112] width 27 height 12
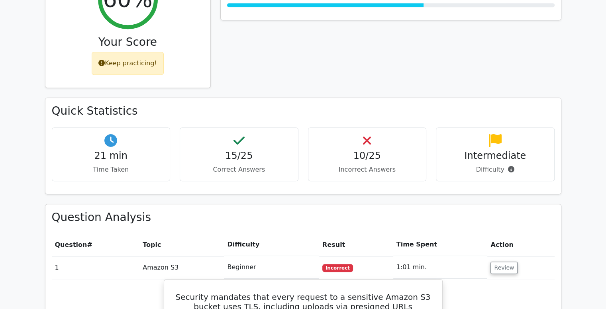
scroll to position [378, 0]
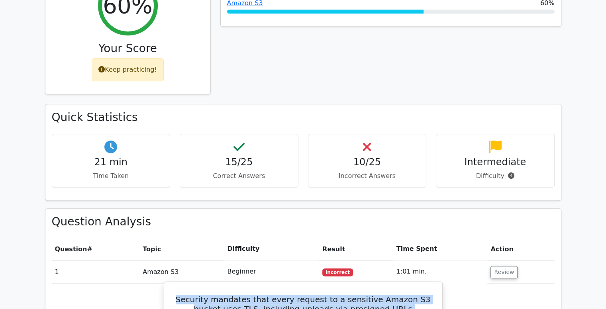
drag, startPoint x: 355, startPoint y: 285, endPoint x: 172, endPoint y: 260, distance: 184.7
copy h5 "Security mandates that every request to a sensitive Amazon S3 bucket uses TLS, …"
